Goal: Information Seeking & Learning: Check status

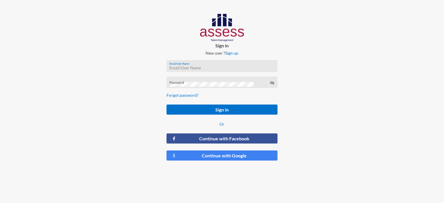
click at [201, 66] on input "Email/User Name" at bounding box center [221, 68] width 105 height 5
paste input "[PERSON_NAME][EMAIL_ADDRESS][DOMAIN_NAME]"
type input "[PERSON_NAME][EMAIL_ADDRESS][DOMAIN_NAME]"
click at [198, 79] on div "Password" at bounding box center [221, 83] width 111 height 12
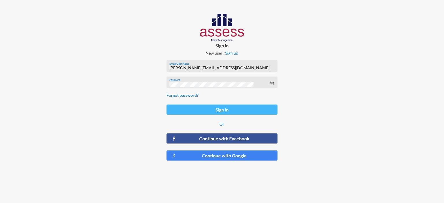
click at [201, 111] on button "Sign in" at bounding box center [221, 110] width 111 height 10
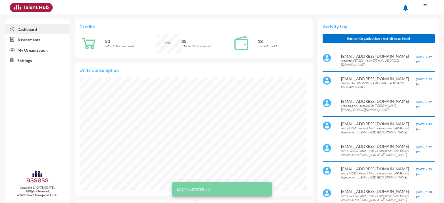
scroll to position [52, 104]
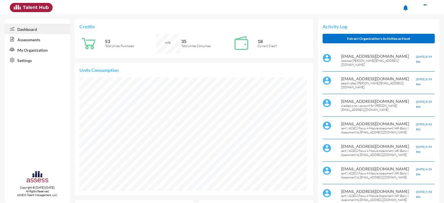
click at [36, 29] on link "Dashboard" at bounding box center [38, 29] width 66 height 10
click at [27, 42] on link "Assessments" at bounding box center [38, 39] width 66 height 10
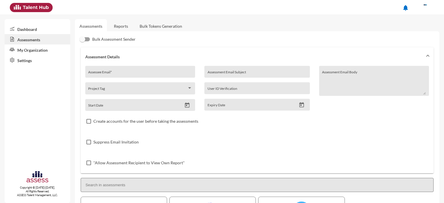
click at [124, 27] on link "Reports" at bounding box center [120, 26] width 23 height 14
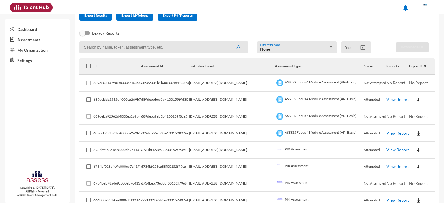
scroll to position [58, 0]
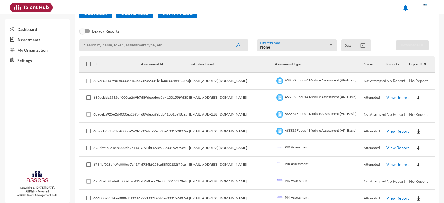
click at [390, 132] on link "View Report" at bounding box center [397, 131] width 23 height 5
click at [390, 99] on link "View Report" at bounding box center [397, 97] width 23 height 5
click at [227, 84] on td "wagihcarol29@gmail.com" at bounding box center [232, 81] width 86 height 17
click at [189, 79] on td "689e2031b1b302001512687a" at bounding box center [165, 81] width 48 height 17
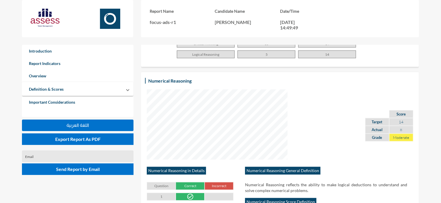
scroll to position [427, 0]
